Goal: Check status: Check status

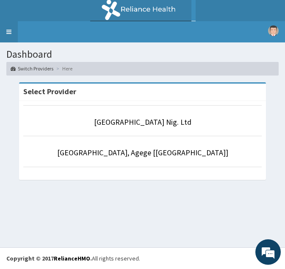
click at [14, 29] on link "Toggle navigation" at bounding box center [9, 31] width 18 height 21
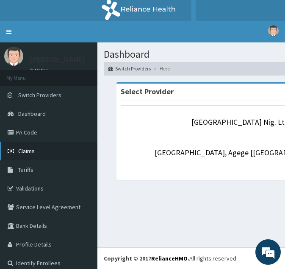
click at [26, 150] on span "Claims" at bounding box center [26, 151] width 17 height 8
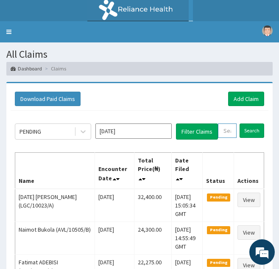
click at [229, 136] on input "text" at bounding box center [227, 130] width 19 height 14
paste input "STZ/10120/A"
type input "STZ/10120/A"
click at [248, 123] on input "Search" at bounding box center [260, 130] width 25 height 14
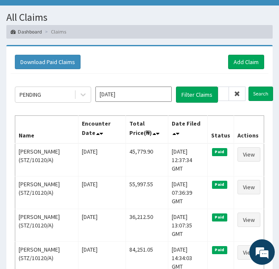
scroll to position [0, 0]
click at [236, 97] on span at bounding box center [237, 93] width 17 height 14
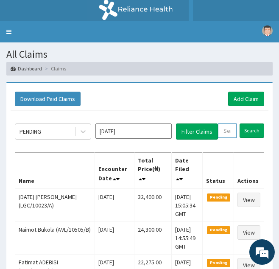
click at [230, 130] on input "text" at bounding box center [227, 130] width 19 height 14
paste input "OKB/11084/A"
type input "OKB/11084/A"
click at [248, 123] on input "Search" at bounding box center [260, 130] width 25 height 14
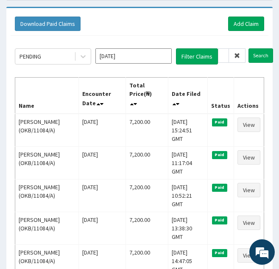
scroll to position [0, 0]
click at [241, 55] on span at bounding box center [237, 55] width 17 height 14
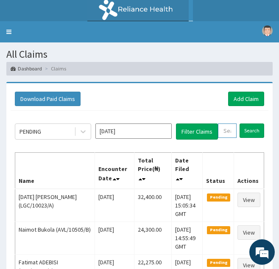
click at [227, 132] on input "text" at bounding box center [227, 130] width 19 height 14
paste input "PRN/10238/B"
type input "PRN/10238/B"
click at [248, 123] on input "Search" at bounding box center [260, 130] width 25 height 14
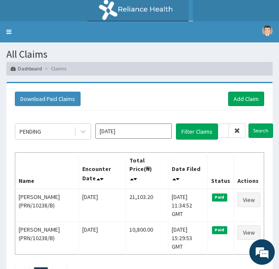
scroll to position [0, 0]
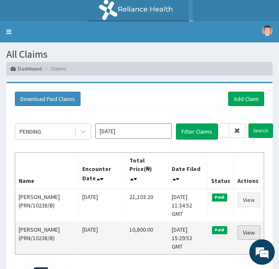
click at [247, 225] on link "View" at bounding box center [248, 232] width 23 height 14
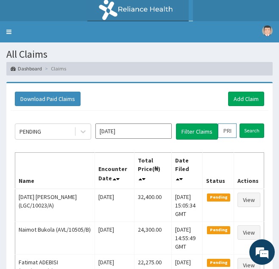
click at [228, 136] on input "PRN/10238/B" at bounding box center [227, 130] width 19 height 14
click at [239, 123] on input "Search" at bounding box center [251, 130] width 25 height 14
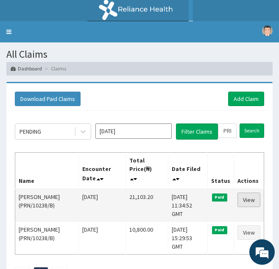
click at [248, 192] on link "View" at bounding box center [248, 199] width 23 height 14
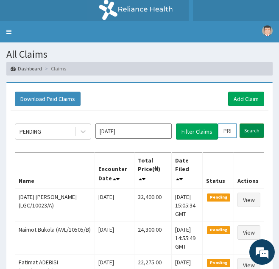
scroll to position [0, 25]
drag, startPoint x: 221, startPoint y: 129, endPoint x: 272, endPoint y: 136, distance: 51.2
paste input "PRN/10238/A"
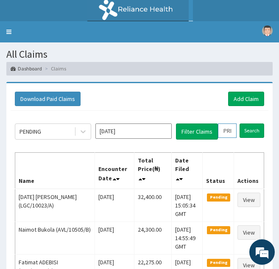
scroll to position [0, 31]
type input "PRN/10238/A"
click at [248, 123] on input "Search" at bounding box center [260, 130] width 25 height 14
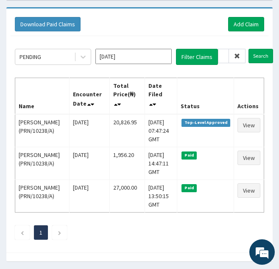
scroll to position [0, 0]
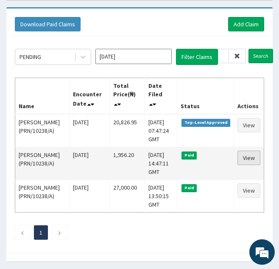
click at [244, 165] on link "View" at bounding box center [248, 157] width 23 height 14
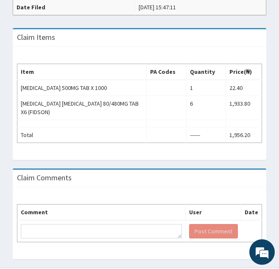
scroll to position [289, 0]
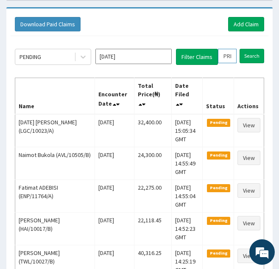
click at [228, 59] on input "PRN/10238/A" at bounding box center [227, 56] width 19 height 14
click at [239, 49] on input "Search" at bounding box center [251, 56] width 25 height 14
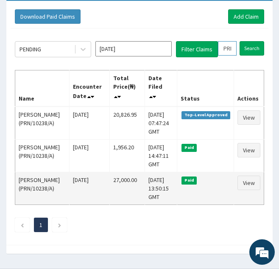
scroll to position [83, 0]
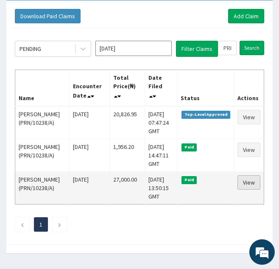
click at [252, 189] on link "View" at bounding box center [248, 182] width 23 height 14
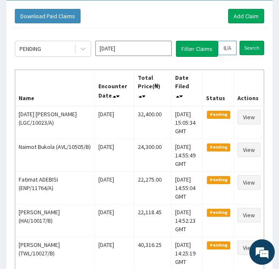
drag, startPoint x: 219, startPoint y: 47, endPoint x: 266, endPoint y: 53, distance: 46.9
paste input "HAR/10017"
type input "HAR/10017/A"
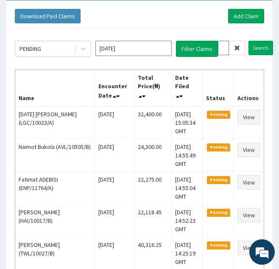
click at [248, 41] on input "Search" at bounding box center [260, 48] width 25 height 14
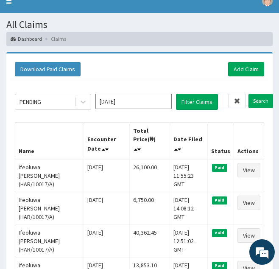
scroll to position [0, 0]
click at [239, 100] on icon at bounding box center [237, 101] width 6 height 6
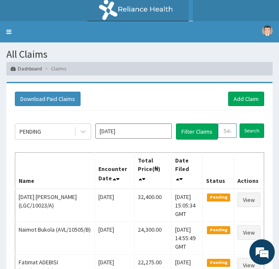
click at [226, 131] on input "text" at bounding box center [227, 130] width 19 height 14
paste input "OHT/11933/A"
type input "OHT/11933/A"
click at [248, 123] on input "Search" at bounding box center [260, 130] width 25 height 14
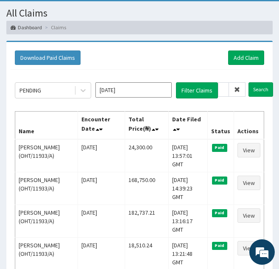
scroll to position [0, 0]
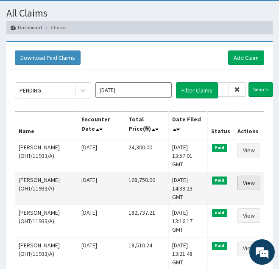
click at [250, 181] on link "View" at bounding box center [248, 182] width 23 height 14
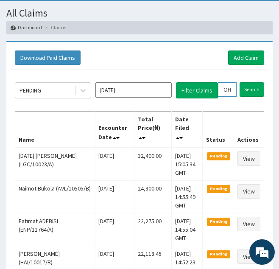
scroll to position [0, 24]
drag, startPoint x: 223, startPoint y: 89, endPoint x: 270, endPoint y: 89, distance: 47.5
paste input "DET/10035/C"
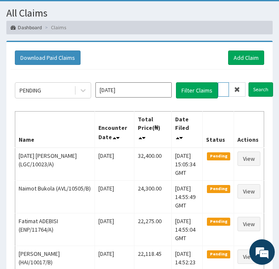
type input "DET/10035/C"
click at [248, 82] on input "Search" at bounding box center [260, 89] width 25 height 14
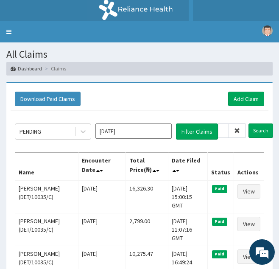
scroll to position [0, 0]
click at [238, 130] on icon at bounding box center [237, 131] width 6 height 6
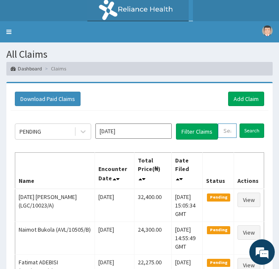
click at [225, 131] on input "text" at bounding box center [227, 130] width 19 height 14
paste input "DET/10035/B"
type input "DET/10035/B"
click at [248, 123] on input "Search" at bounding box center [260, 130] width 25 height 14
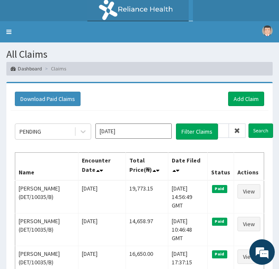
scroll to position [0, 0]
